Goal: Task Accomplishment & Management: Use online tool/utility

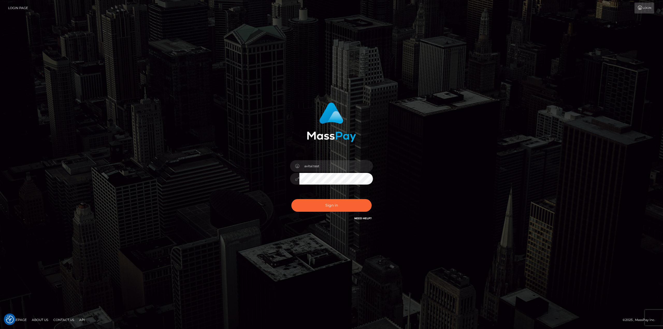
click at [363, 165] on input "avital.test" at bounding box center [337, 166] width 74 height 12
click at [363, 167] on input "avital@masspay.io" at bounding box center [337, 166] width 74 height 12
type input "avital.dev"
click at [336, 201] on button "Sign in" at bounding box center [332, 205] width 80 height 13
click at [363, 168] on input "avital.test" at bounding box center [337, 166] width 74 height 12
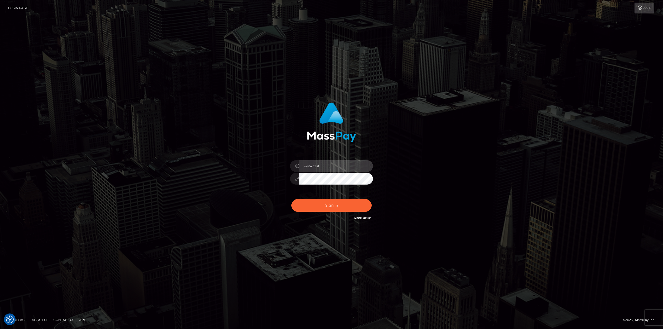
type input "avital.dev"
click at [347, 206] on button "Sign in" at bounding box center [332, 205] width 80 height 13
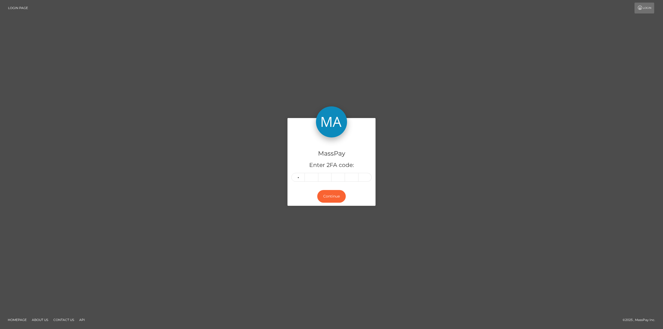
type input "1"
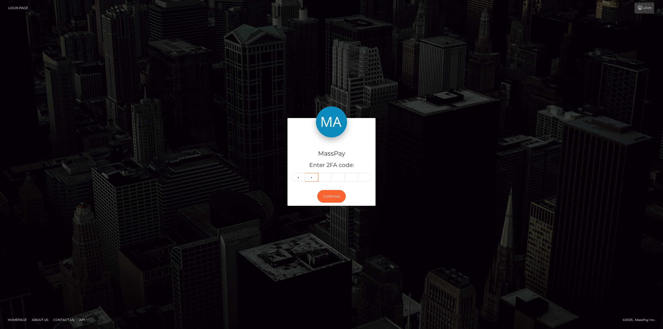
type input "8"
type input "1"
type input "5"
type input "6"
type input "4"
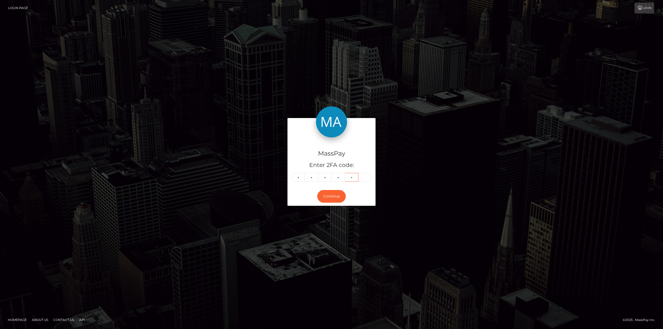
type input "0"
type input "6"
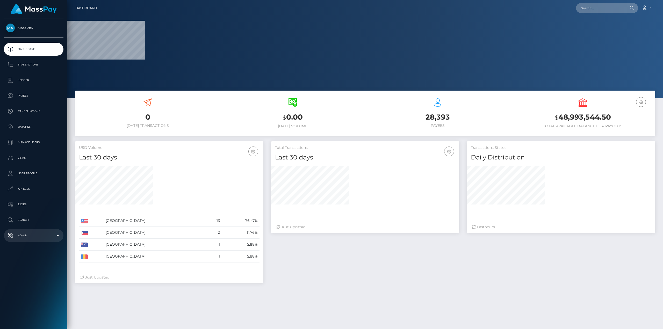
click at [32, 233] on p "Admin" at bounding box center [33, 236] width 55 height 8
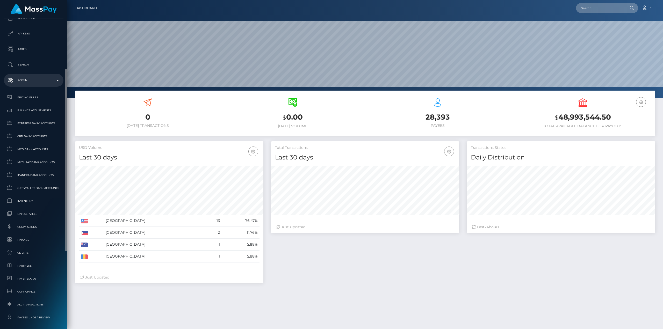
scroll to position [181, 0]
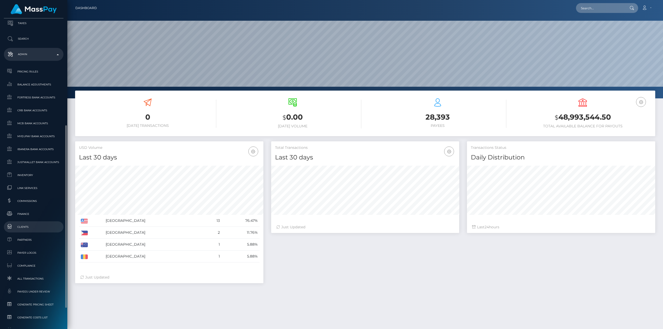
click at [22, 229] on span "Clients" at bounding box center [33, 227] width 55 height 6
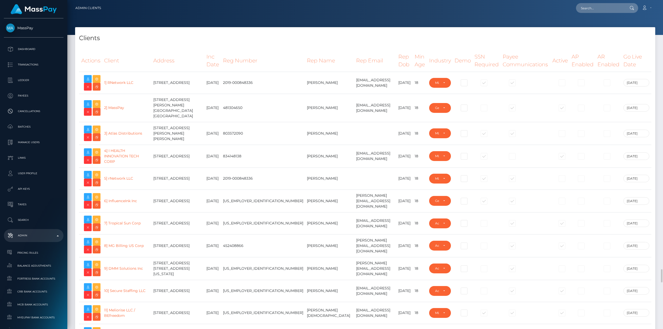
select select "223"
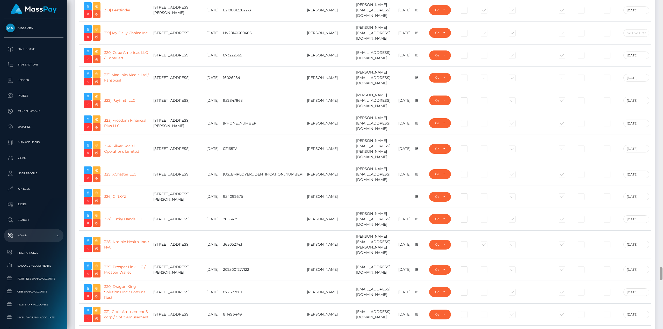
scroll to position [7575, 0]
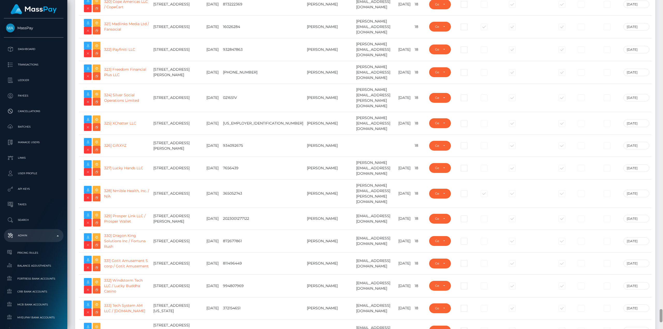
drag, startPoint x: 662, startPoint y: 45, endPoint x: 662, endPoint y: 311, distance: 266.1
click at [662, 314] on div at bounding box center [661, 315] width 3 height 13
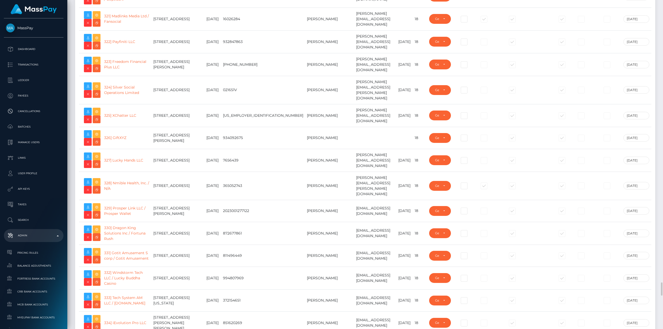
scroll to position [7602, 0]
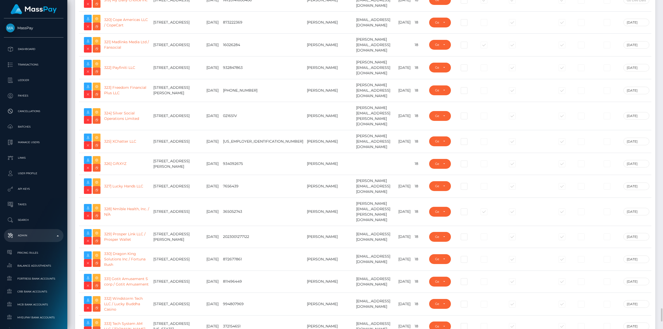
type input "avital.dev"
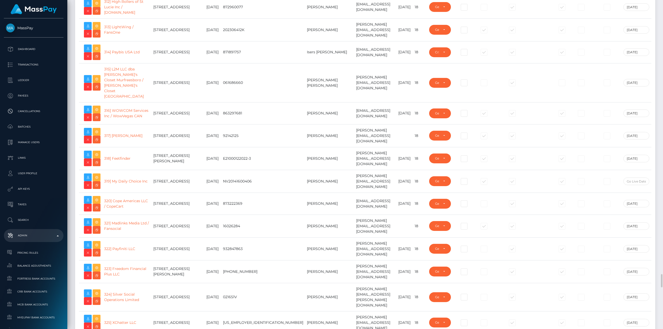
scroll to position [7395, 0]
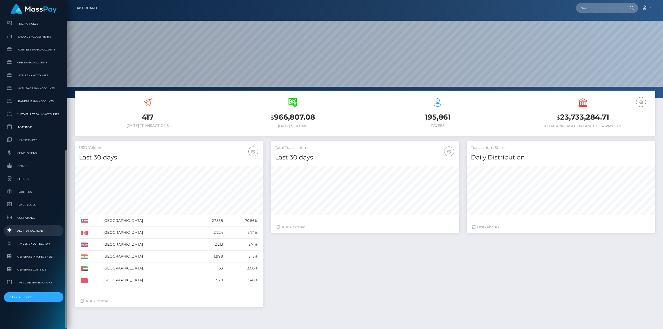
scroll to position [92, 188]
click at [32, 255] on span "Generate Pricing Sheet" at bounding box center [33, 257] width 55 height 6
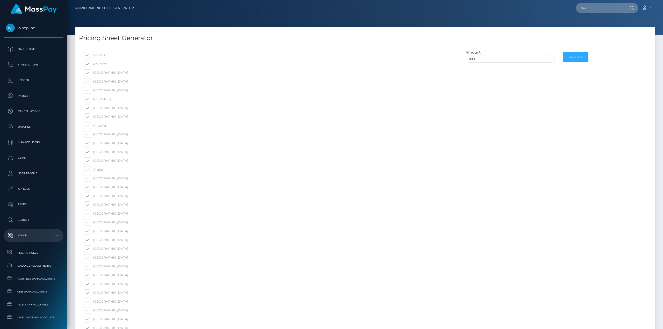
select select
drag, startPoint x: 505, startPoint y: 55, endPoint x: 436, endPoint y: 61, distance: 68.9
